Goal: Transaction & Acquisition: Download file/media

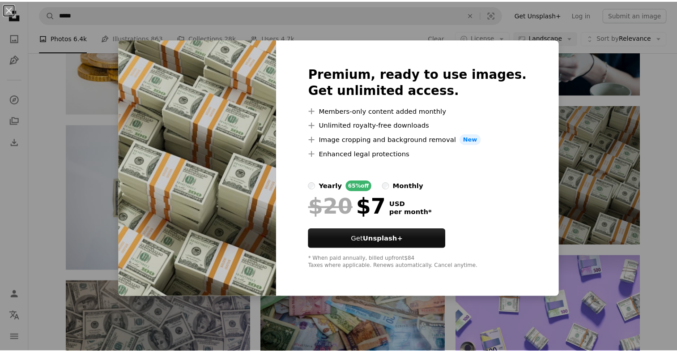
scroll to position [537, 0]
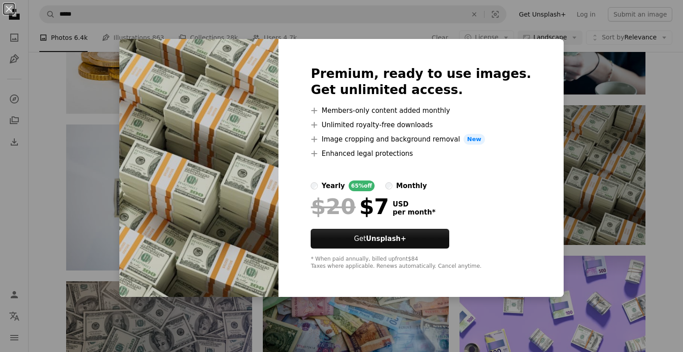
click at [606, 97] on div "An X shape Premium, ready to use images. Get unlimited access. A plus sign Memb…" at bounding box center [341, 176] width 683 height 352
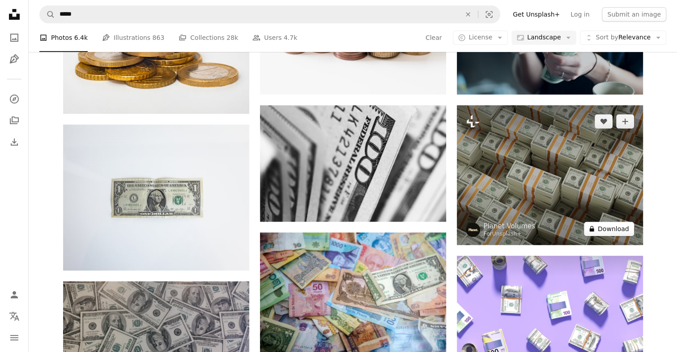
click at [624, 228] on button "A lock Download" at bounding box center [609, 228] width 50 height 14
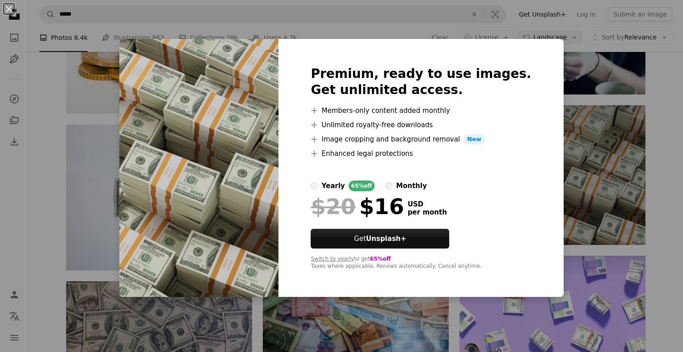
click at [326, 187] on div "Premium, ready to use images. Get unlimited access. A plus sign Members-only co…" at bounding box center [421, 168] width 285 height 258
click at [345, 185] on div "yearly" at bounding box center [333, 185] width 23 height 11
click at [568, 183] on div "An X shape Premium, ready to use images. Get unlimited access. A plus sign Memb…" at bounding box center [341, 176] width 683 height 352
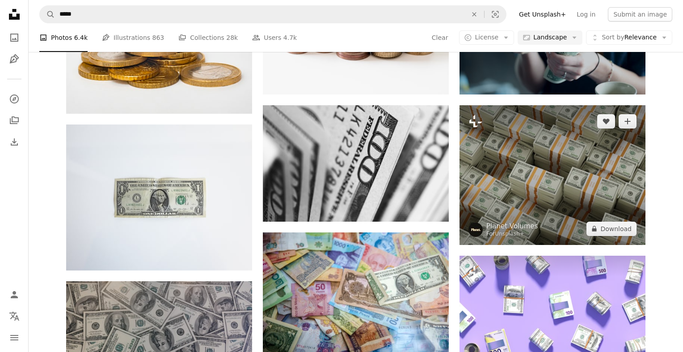
click at [541, 185] on img at bounding box center [553, 175] width 186 height 140
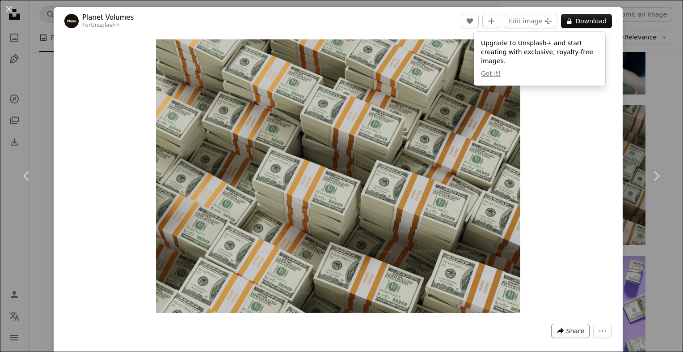
click at [560, 323] on button "A forward-right arrow Share" at bounding box center [570, 330] width 38 height 14
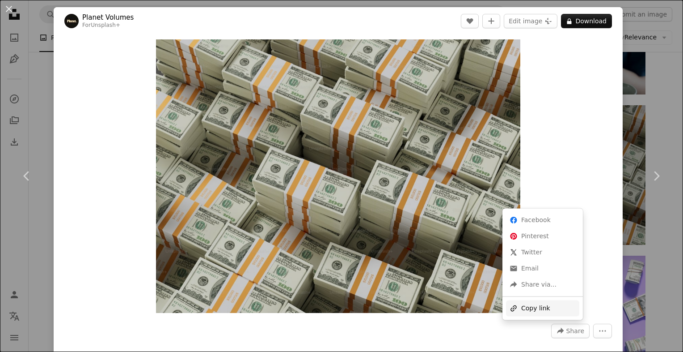
click at [553, 303] on div "A URL sharing icon (chains) Copy link" at bounding box center [542, 308] width 73 height 16
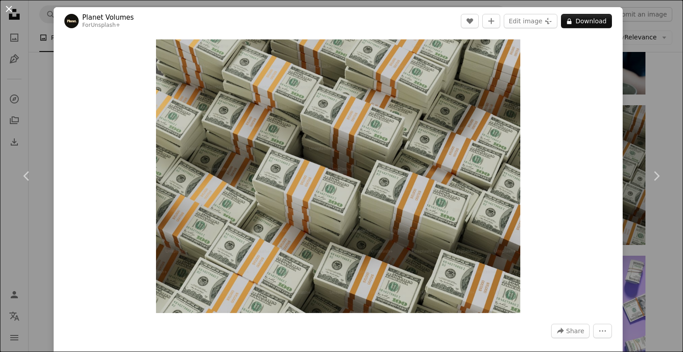
click at [5, 14] on button "An X shape" at bounding box center [9, 9] width 11 height 11
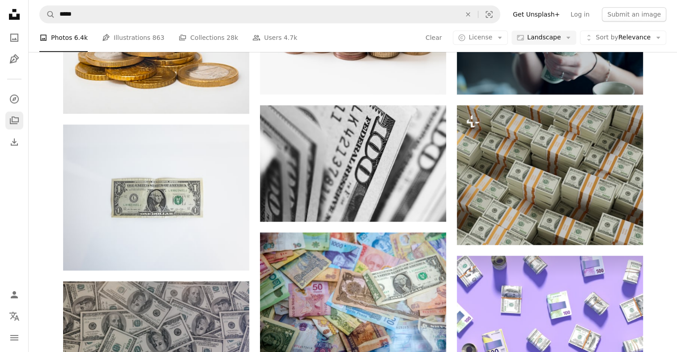
click at [16, 126] on link "A stack of folders" at bounding box center [14, 120] width 18 height 18
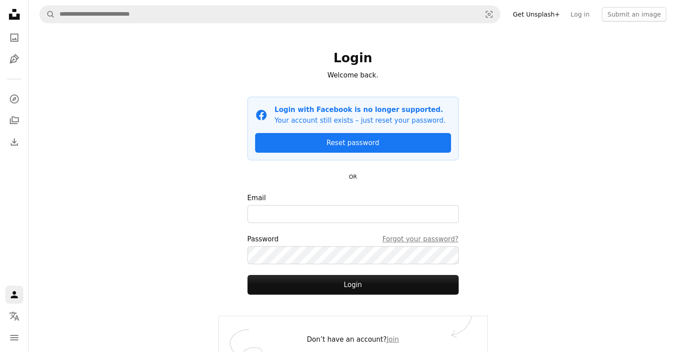
click at [13, 15] on icon "Unsplash logo Unsplash Home" at bounding box center [14, 14] width 18 height 18
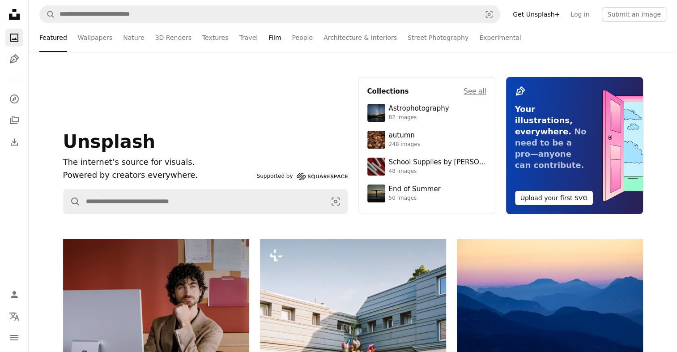
click at [268, 38] on link "Film" at bounding box center [274, 37] width 13 height 29
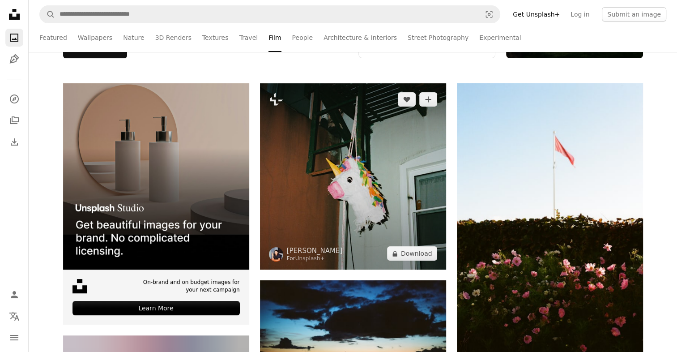
scroll to position [179, 0]
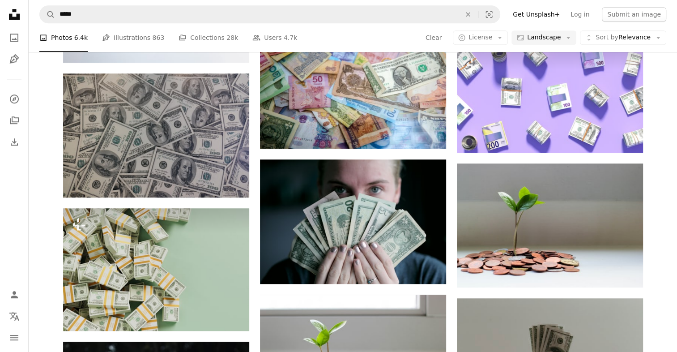
scroll to position [760, 0]
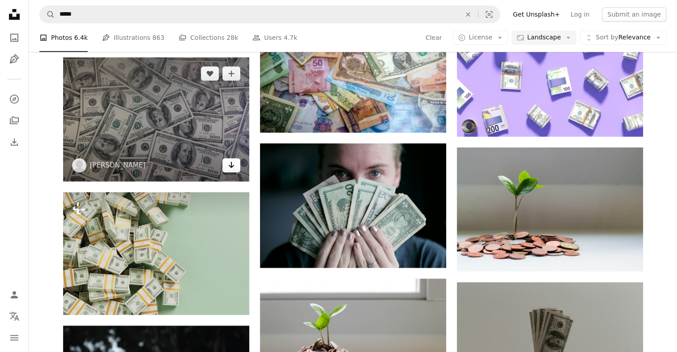
click at [231, 166] on icon "Download" at bounding box center [231, 164] width 6 height 6
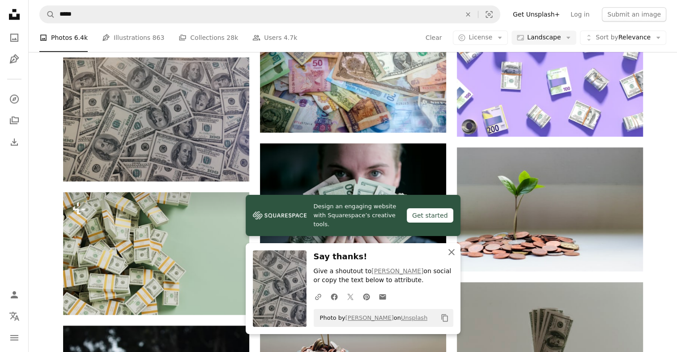
click at [449, 253] on icon "button" at bounding box center [451, 252] width 6 height 6
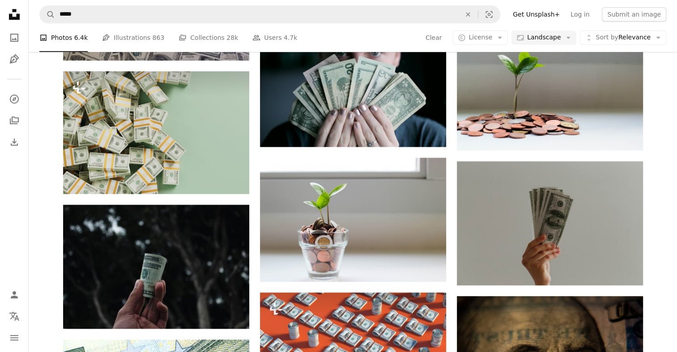
scroll to position [894, 0]
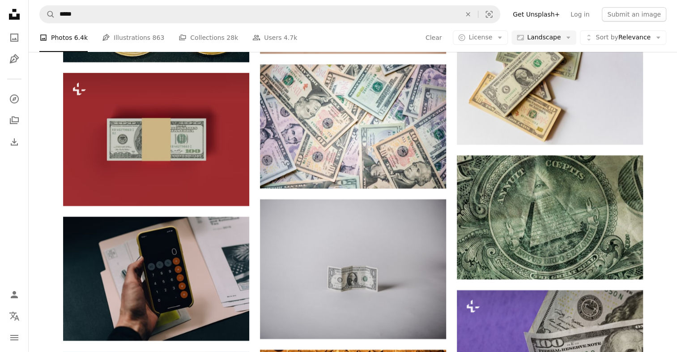
scroll to position [3159, 0]
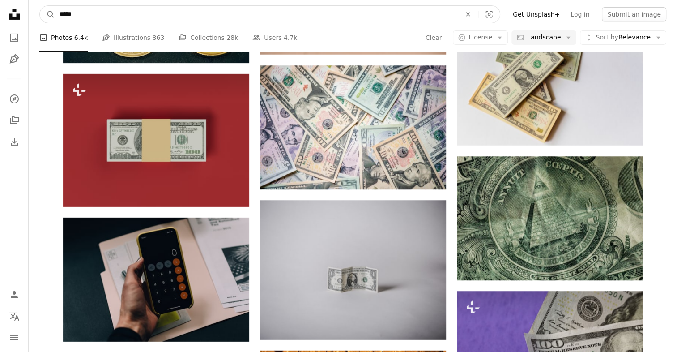
click at [304, 18] on input "*****" at bounding box center [256, 14] width 403 height 17
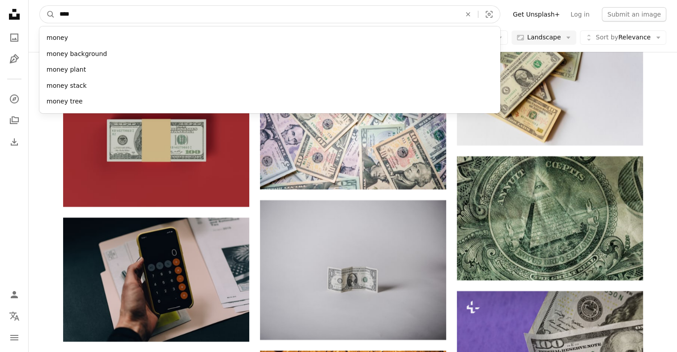
type input "****"
click at [40, 6] on button "A magnifying glass" at bounding box center [47, 14] width 15 height 17
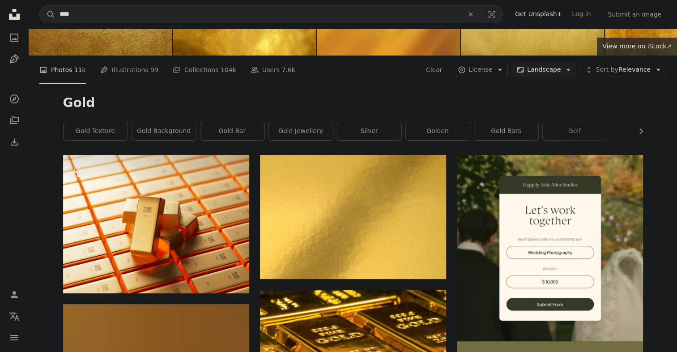
scroll to position [45, 0]
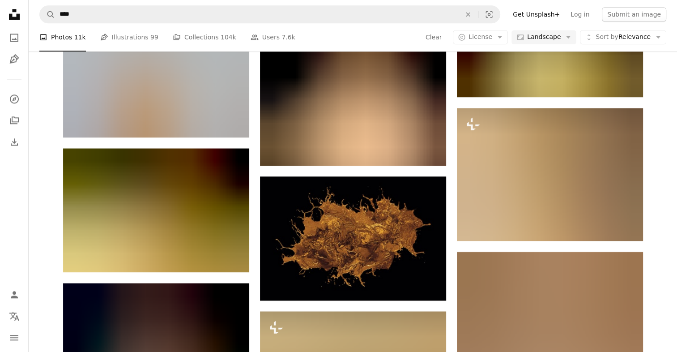
scroll to position [1029, 0]
